Goal: Find specific page/section: Find specific page/section

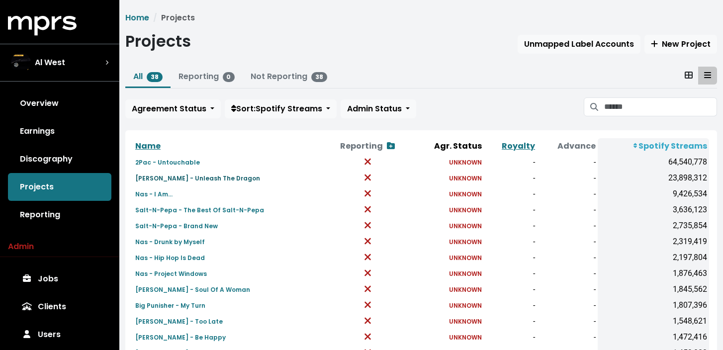
click at [205, 178] on small "[PERSON_NAME] - Unleash The Dragon" at bounding box center [197, 178] width 125 height 8
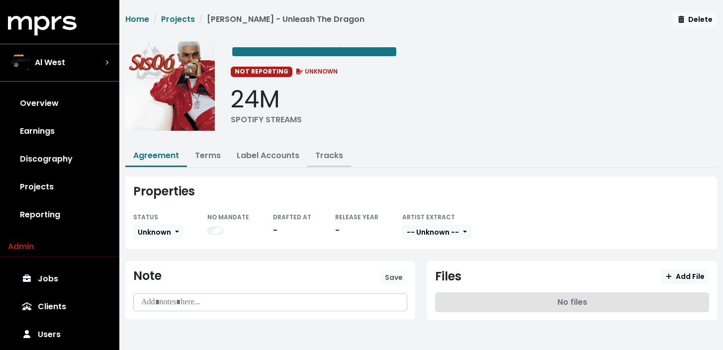
click at [320, 157] on link "Tracks" at bounding box center [329, 155] width 28 height 11
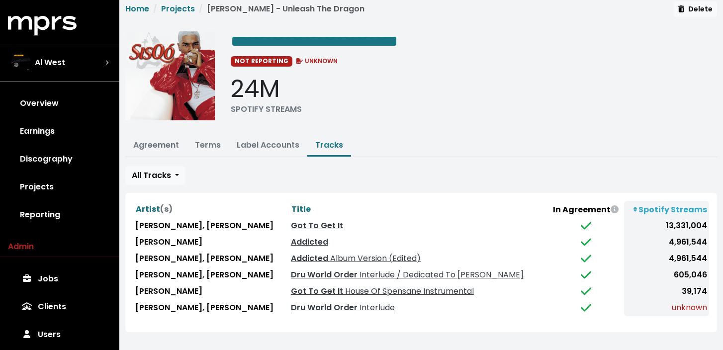
scroll to position [13, 0]
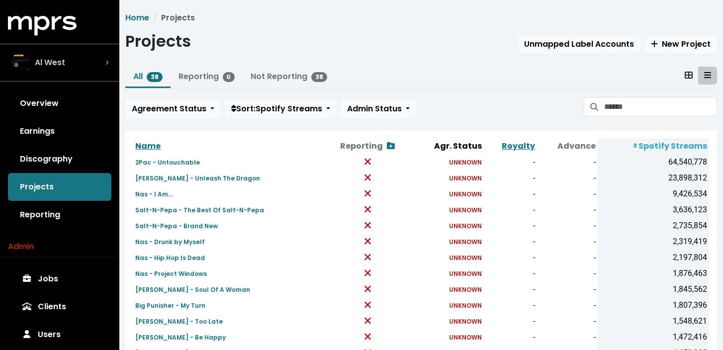
click at [75, 57] on div "Al West" at bounding box center [59, 63] width 97 height 20
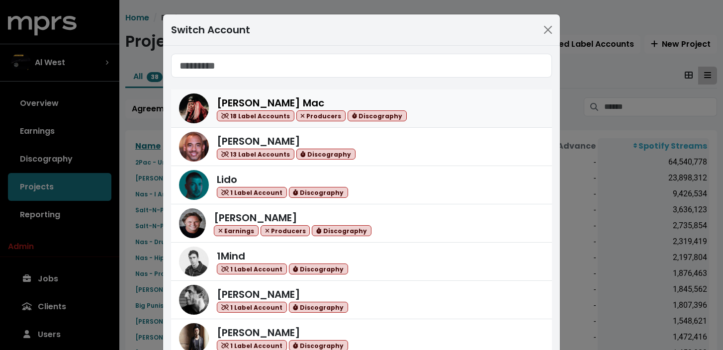
click at [285, 102] on div "[PERSON_NAME] Mac 18 Label Accounts Producers Discography" at bounding box center [312, 108] width 190 height 26
